Goal: Transaction & Acquisition: Purchase product/service

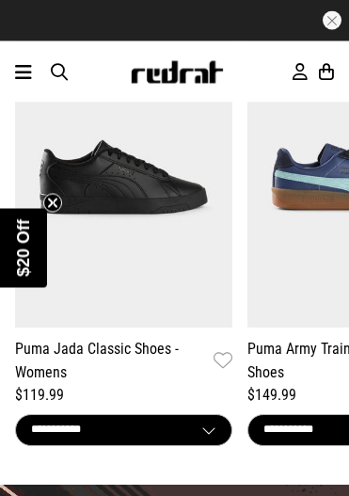
scroll to position [3040, 0]
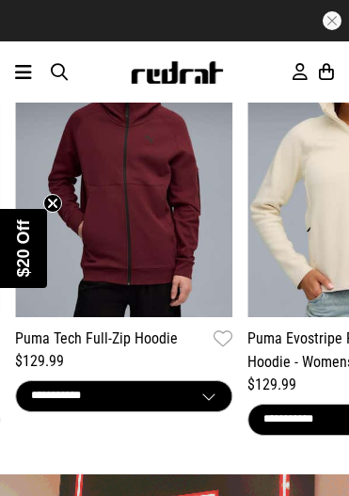
click at [31, 72] on icon at bounding box center [23, 72] width 17 height 23
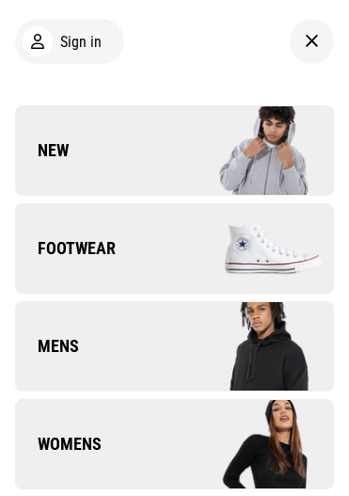
click at [0, 0] on img "POPUP Form" at bounding box center [0, 0] width 0 height 0
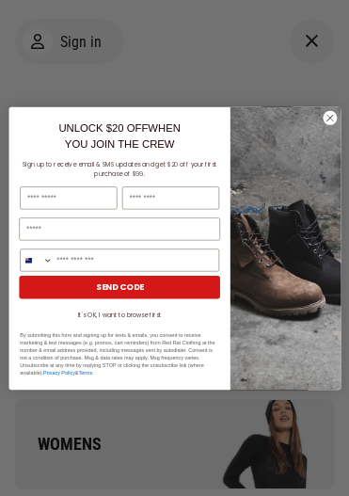
click at [326, 119] on circle "Close dialog" at bounding box center [330, 117] width 14 height 14
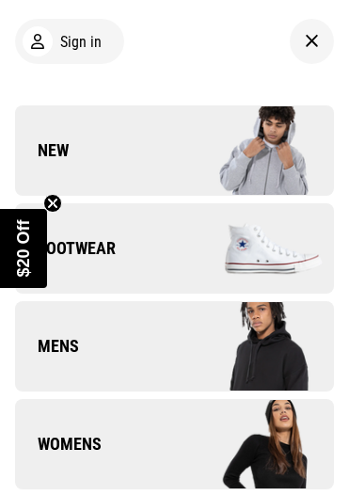
click at [250, 242] on img at bounding box center [255, 248] width 160 height 88
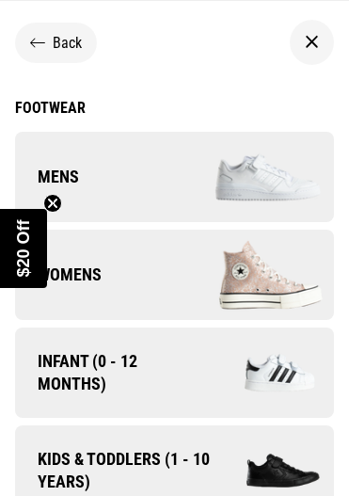
click at [243, 173] on img at bounding box center [255, 177] width 160 height 88
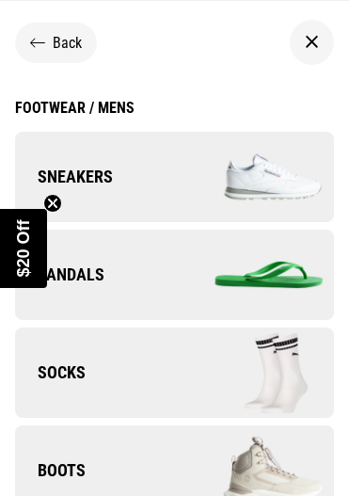
click at [310, 164] on img at bounding box center [255, 177] width 160 height 88
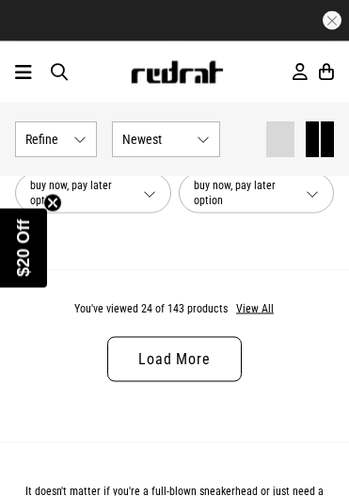
scroll to position [4876, 0]
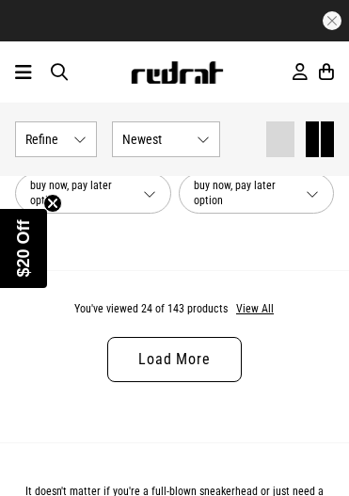
click at [257, 301] on button "View All" at bounding box center [255, 309] width 40 height 17
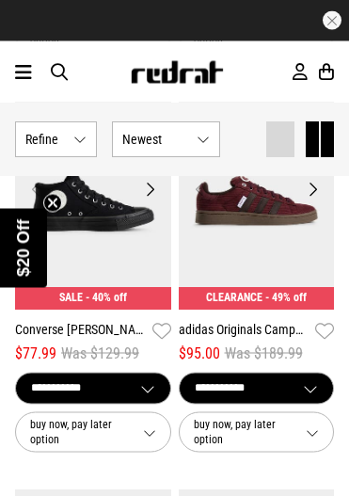
scroll to position [7611, 0]
